Goal: Information Seeking & Learning: Learn about a topic

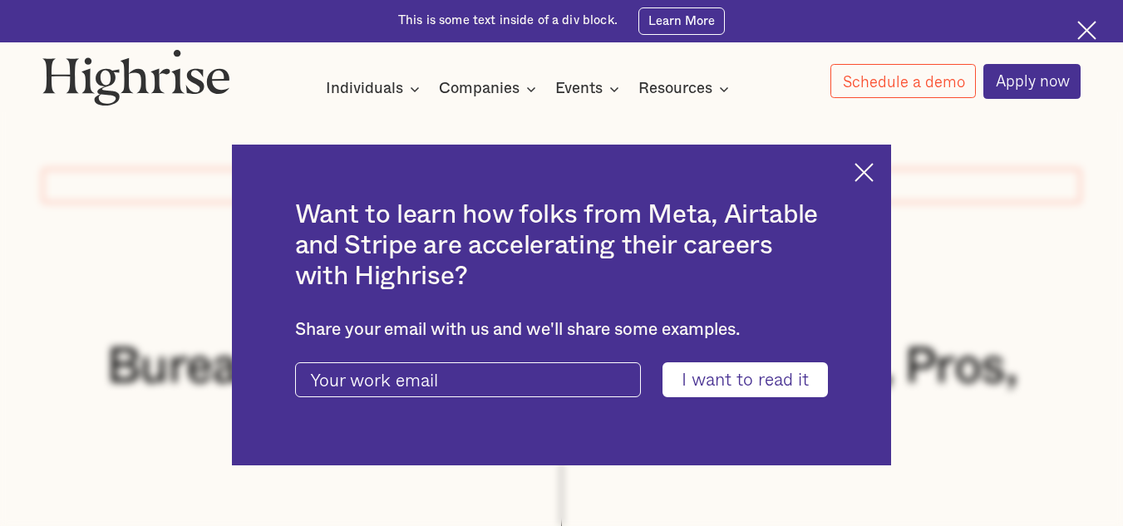
click at [874, 177] on img at bounding box center [864, 172] width 19 height 19
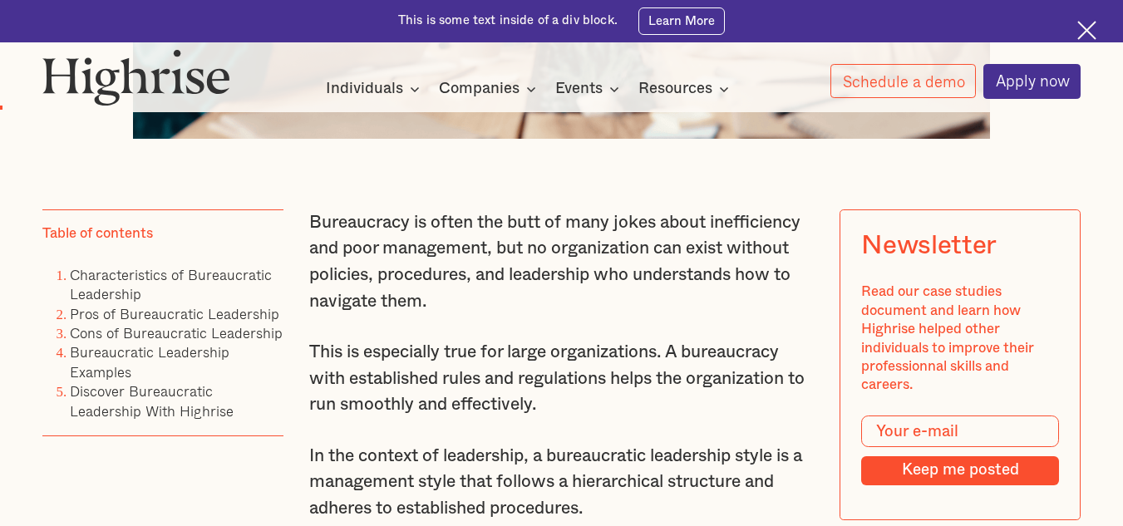
scroll to position [998, 0]
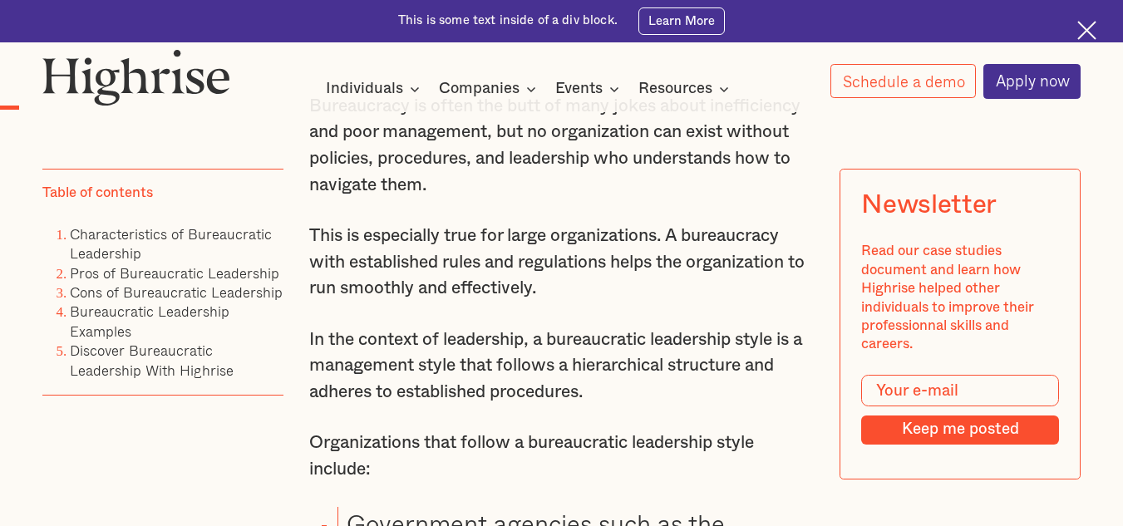
scroll to position [1247, 0]
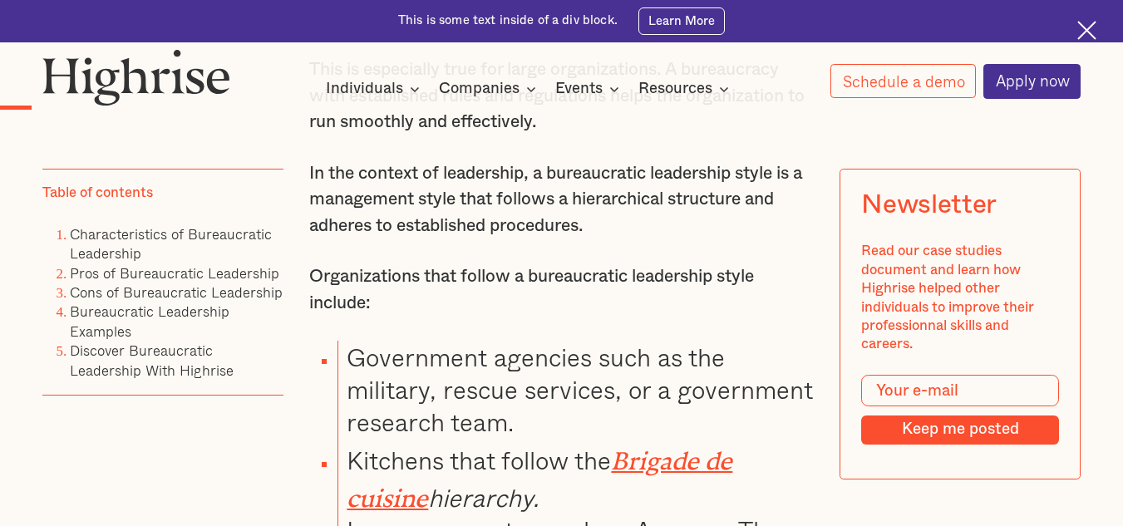
click at [1080, 25] on img at bounding box center [1087, 30] width 19 height 19
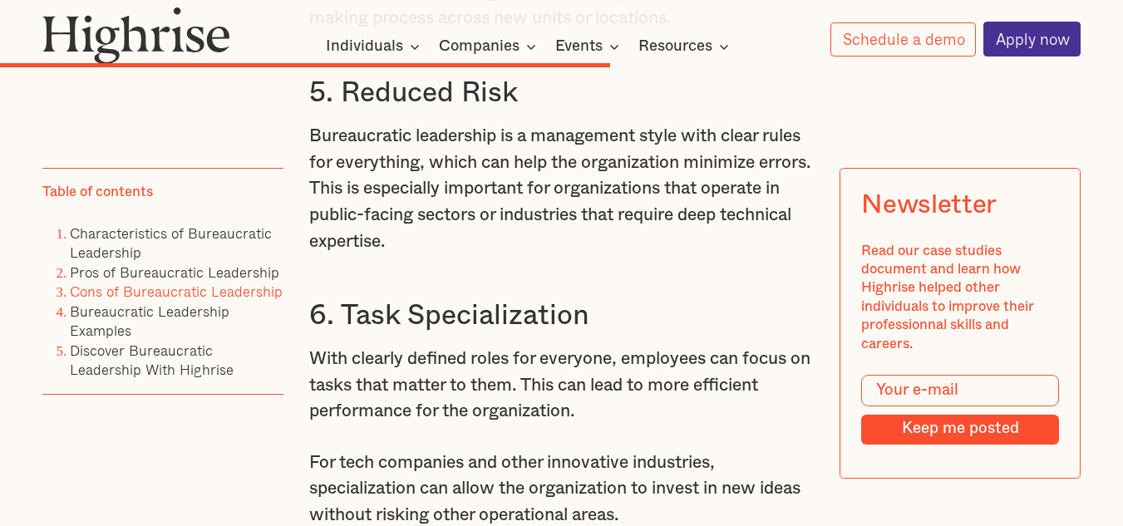
scroll to position [7108, 0]
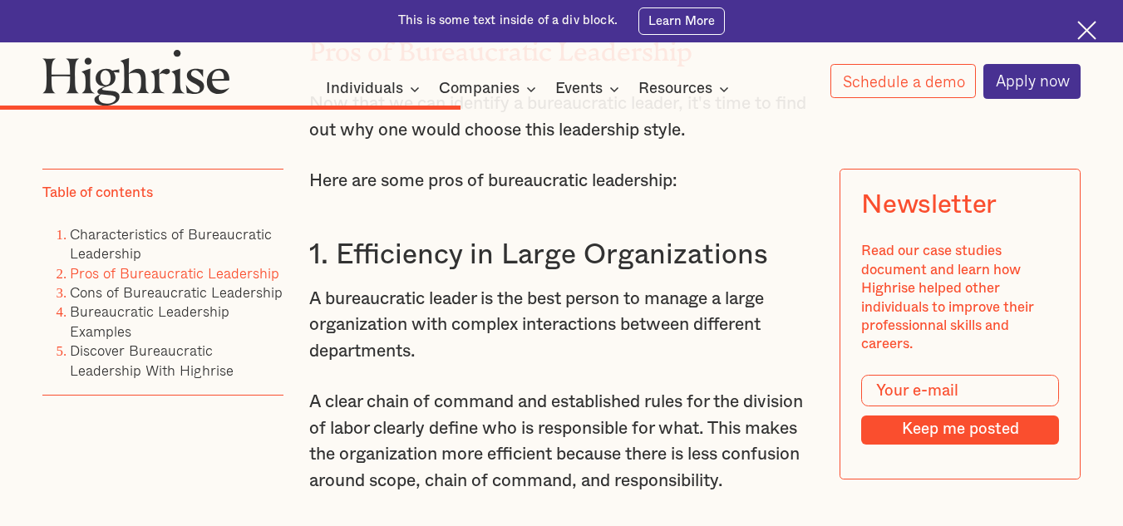
scroll to position [5654, 0]
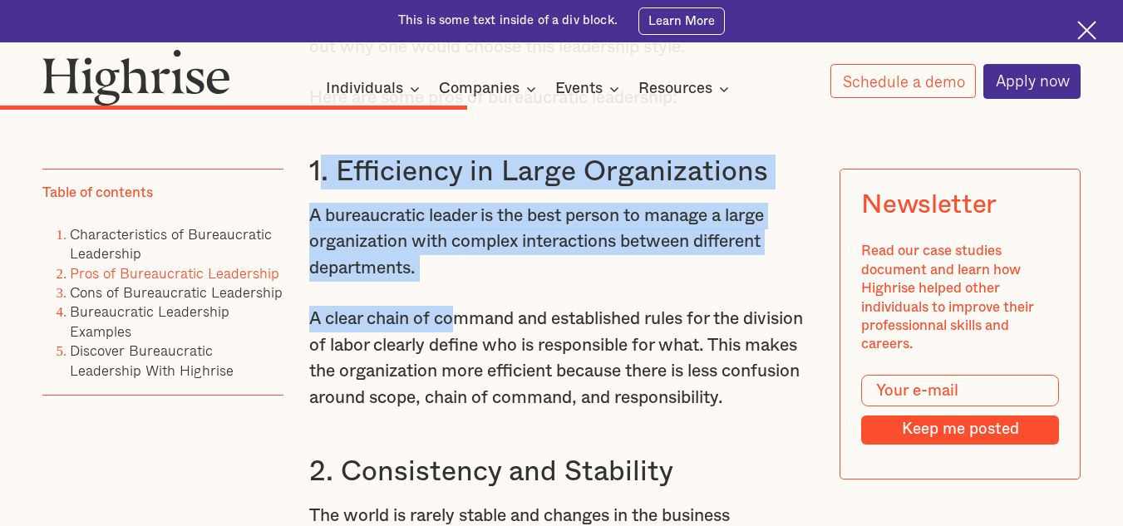
drag, startPoint x: 313, startPoint y: 243, endPoint x: 453, endPoint y: 388, distance: 201.7
click at [343, 190] on h3 "1. Efficiency in Large Organizations" at bounding box center [561, 172] width 505 height 35
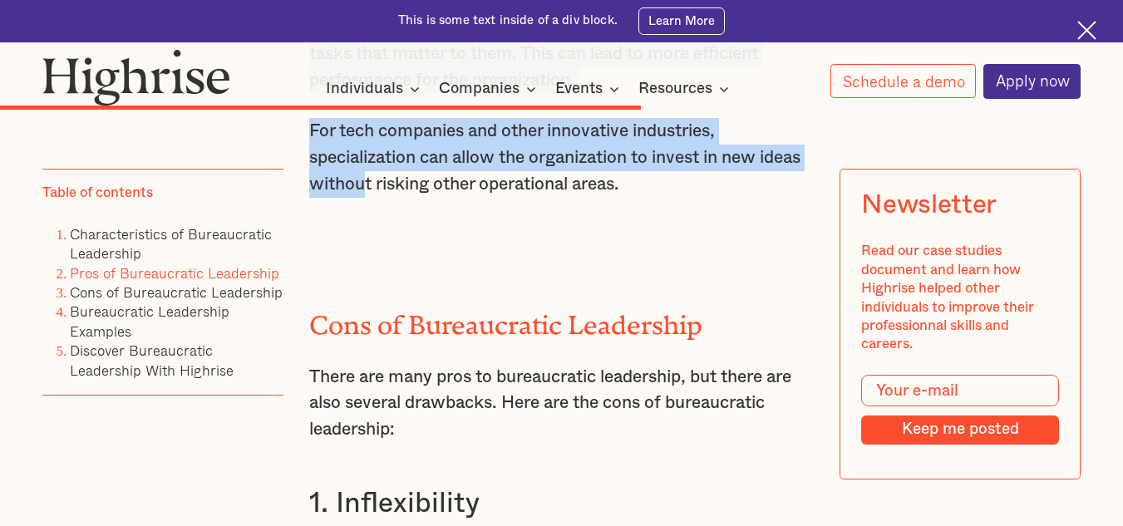
scroll to position [7400, 0]
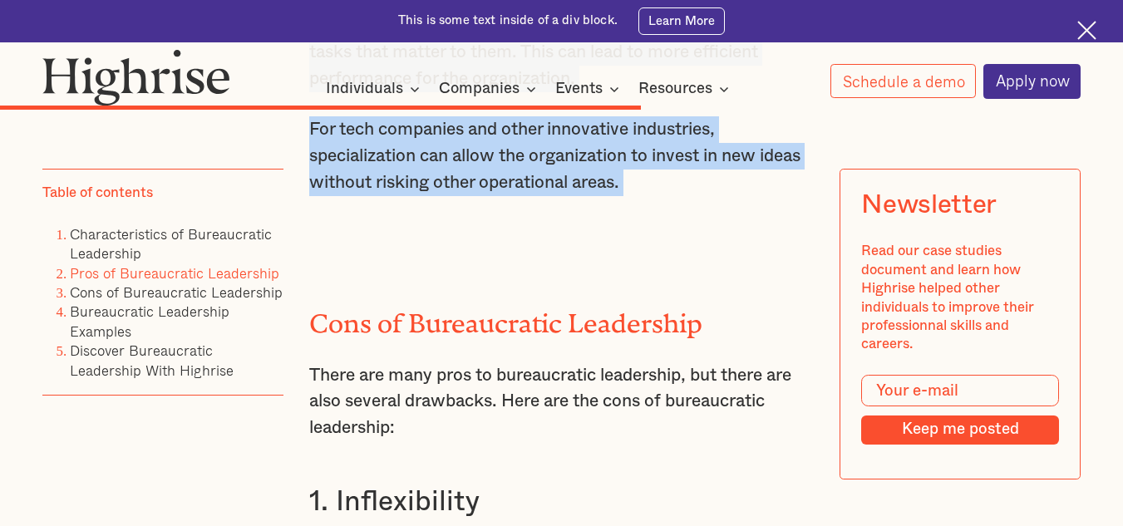
drag, startPoint x: 307, startPoint y: 237, endPoint x: 703, endPoint y: 324, distance: 405.3
click at [703, 324] on div "Pros of Bureaucratic Leadership Now that we can identify a bureaucratic leader,…" at bounding box center [561, 63] width 505 height 3835
copy div "1. Efficiency in Large Organizations A bureaucratic leader is the best person t…"
